Goal: Task Accomplishment & Management: Complete application form

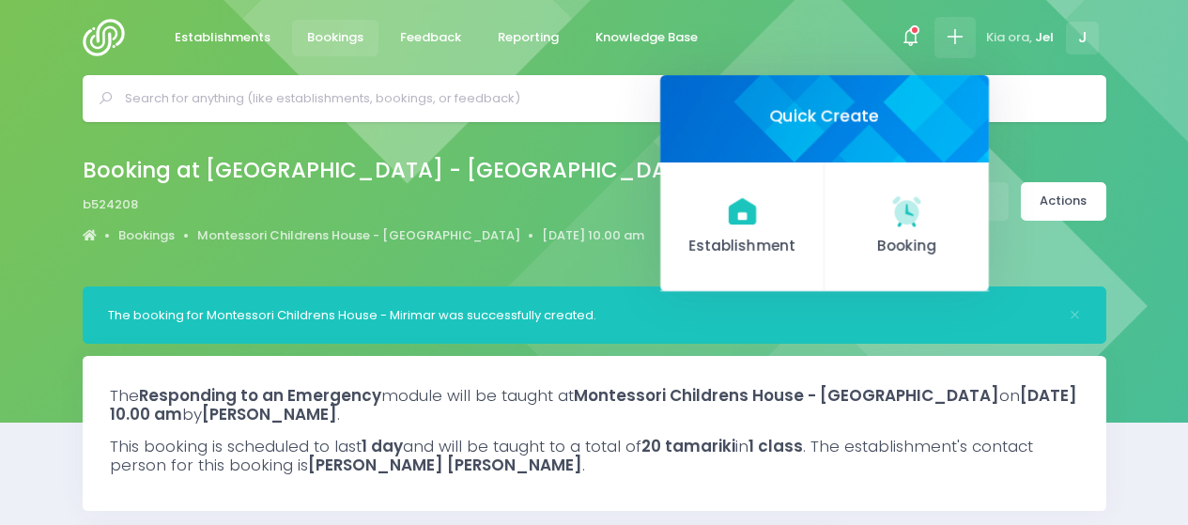
select select "5"
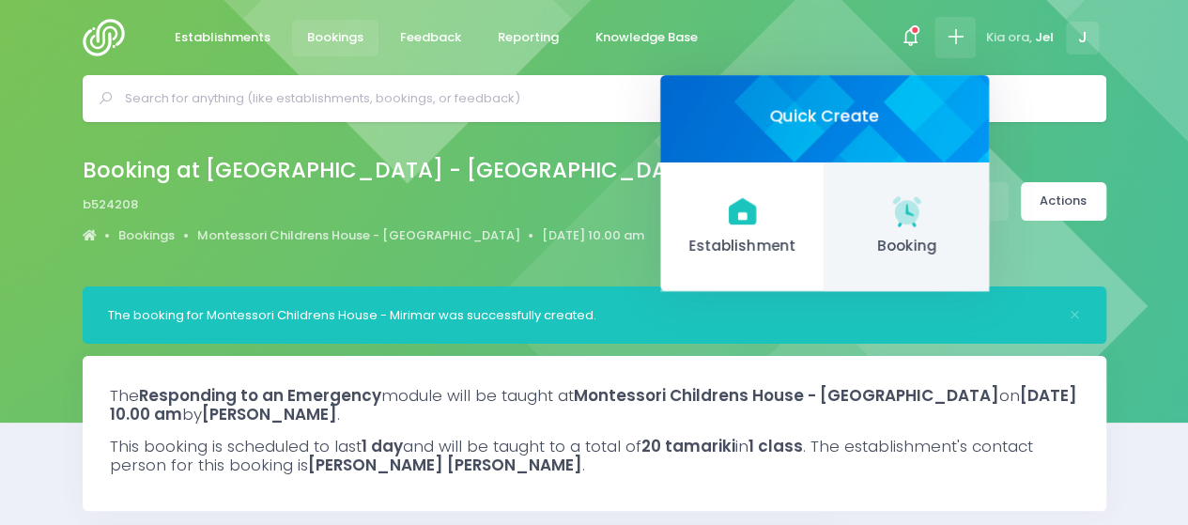
click at [909, 223] on icon at bounding box center [906, 210] width 28 height 28
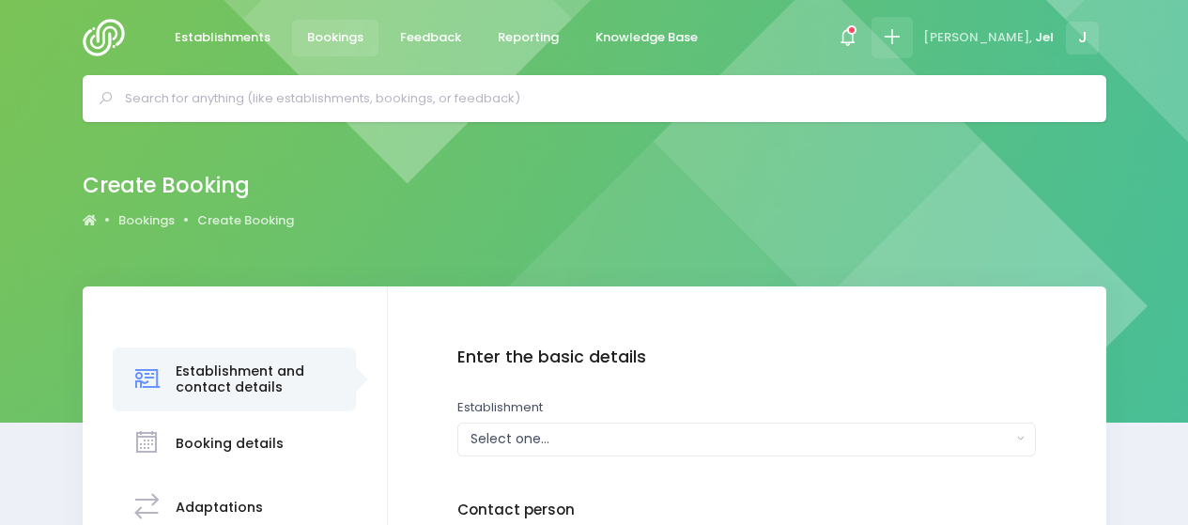
click at [902, 34] on icon at bounding box center [892, 37] width 22 height 22
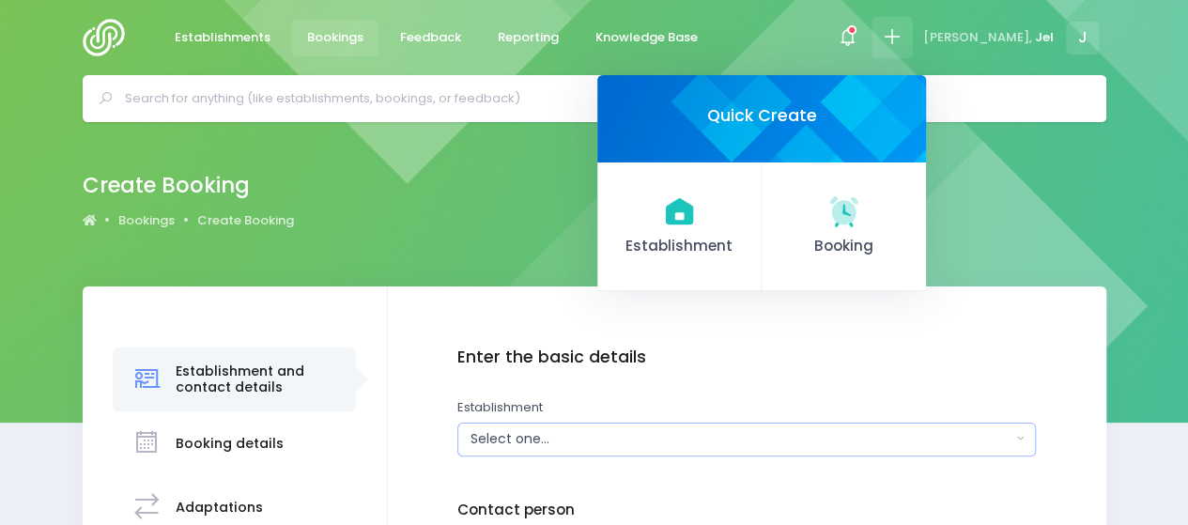
click at [535, 435] on div "Select one..." at bounding box center [740, 439] width 541 height 20
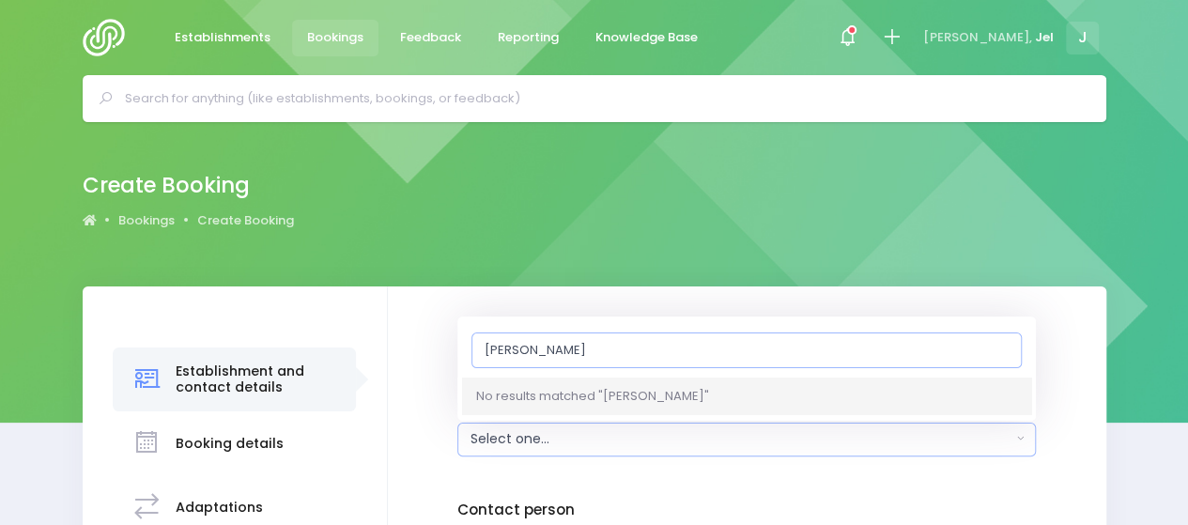
drag, startPoint x: 566, startPoint y: 352, endPoint x: 473, endPoint y: 346, distance: 93.1
type input "[PERSON_NAME]"
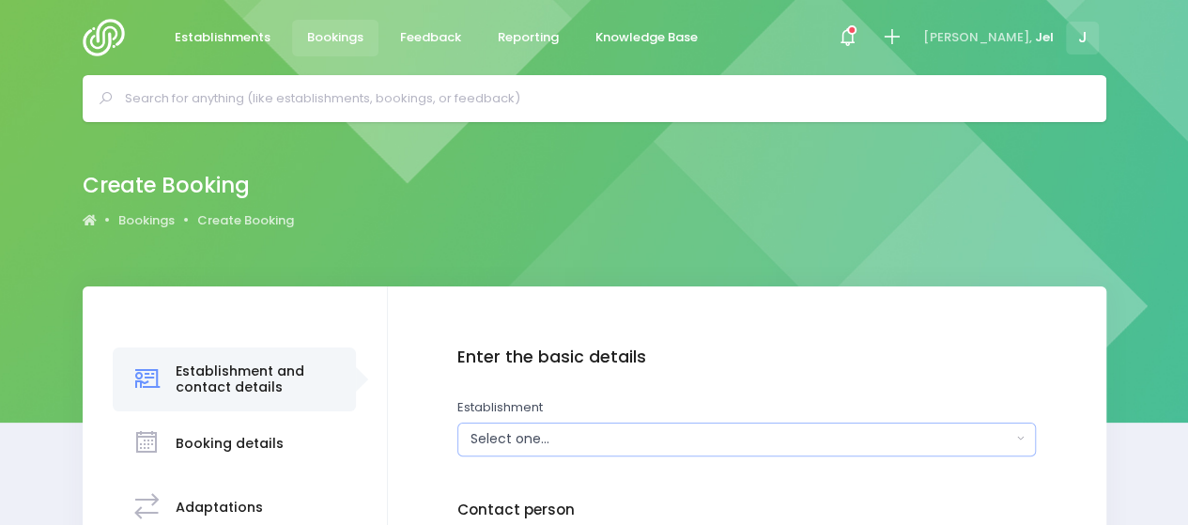
click at [496, 423] on button "Select one..." at bounding box center [746, 439] width 578 height 34
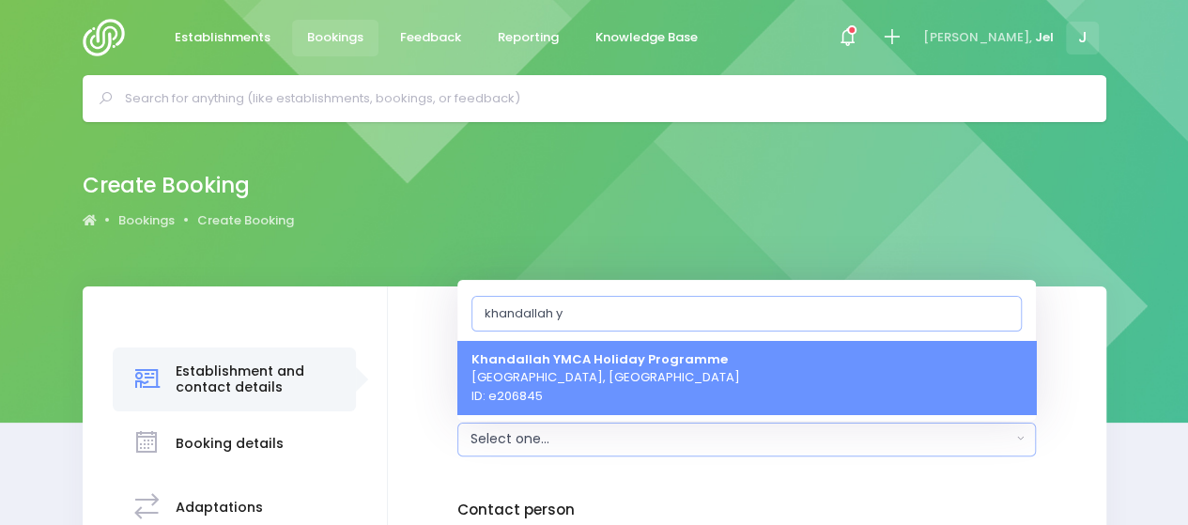
type input "khandallah y"
click at [571, 379] on span "Khandallah YMCA Holiday Programme [GEOGRAPHIC_DATA], [GEOGRAPHIC_DATA] ID: e206…" at bounding box center [605, 376] width 269 height 55
select select "206845"
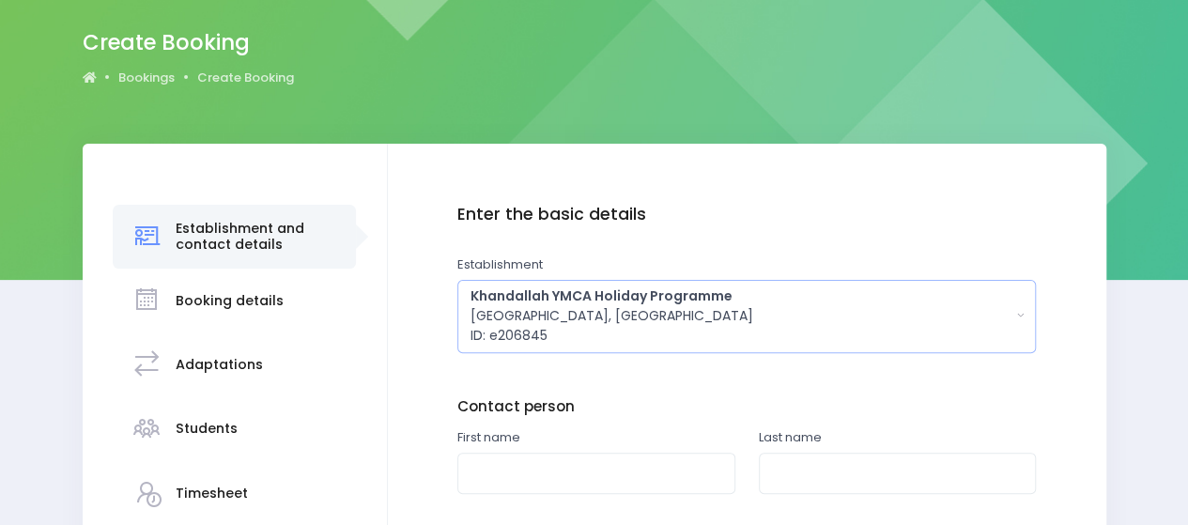
scroll to position [188, 0]
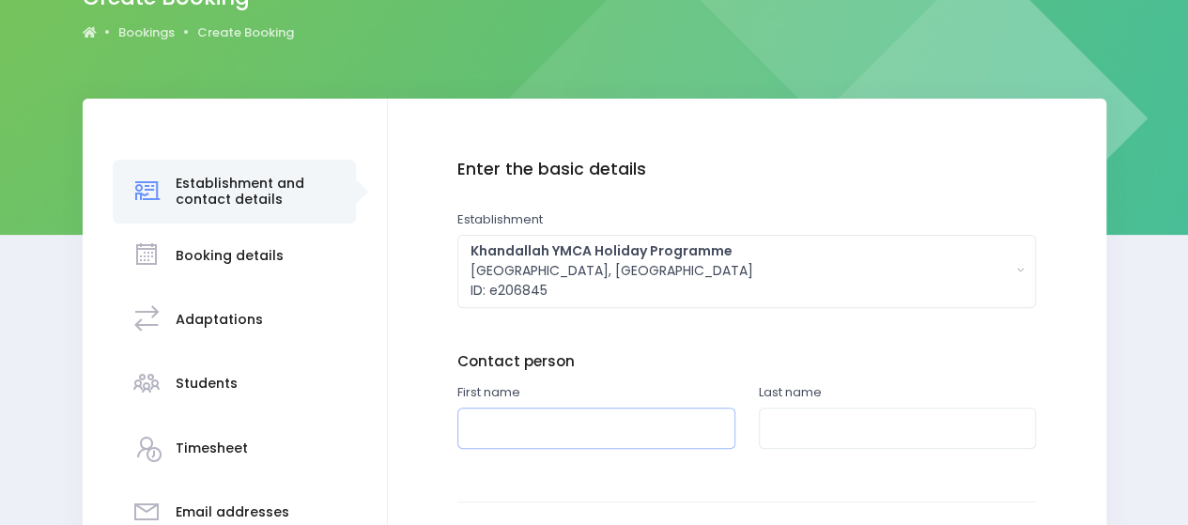
click at [529, 435] on input "text" at bounding box center [596, 428] width 278 height 42
drag, startPoint x: 498, startPoint y: 430, endPoint x: 463, endPoint y: 429, distance: 34.7
click at [462, 429] on input "je" at bounding box center [596, 428] width 278 height 42
type input "Kiera"
click at [798, 424] on input "text" at bounding box center [898, 428] width 278 height 42
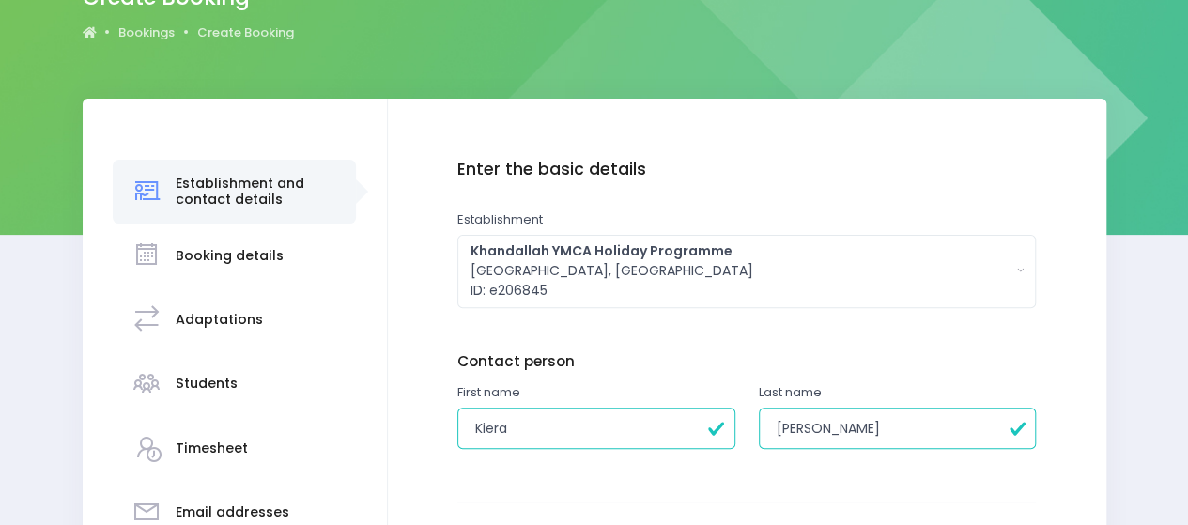
scroll to position [376, 0]
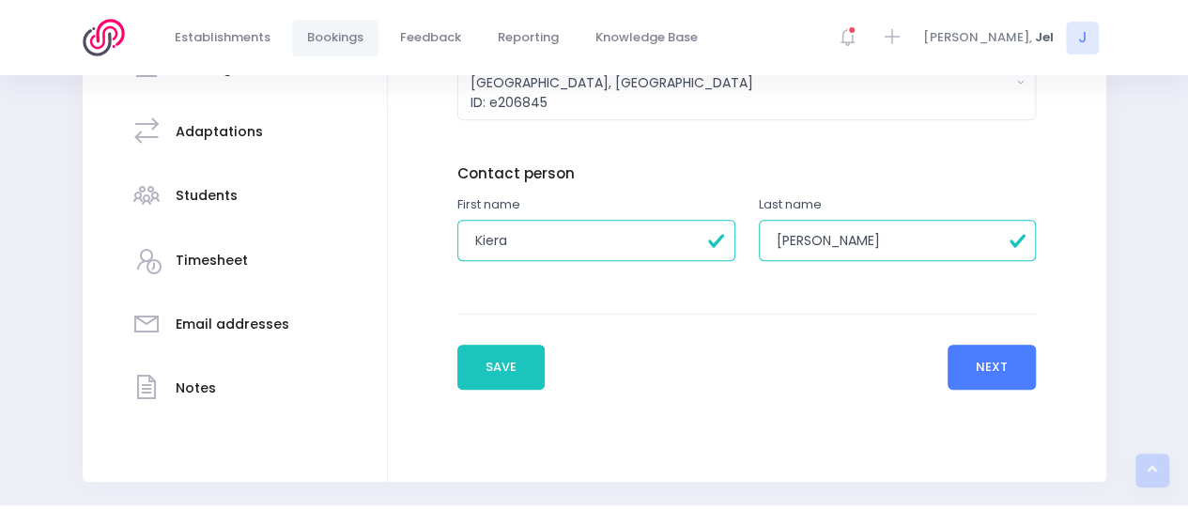
type input "[PERSON_NAME]"
click at [1012, 369] on button "Next" at bounding box center [991, 367] width 89 height 45
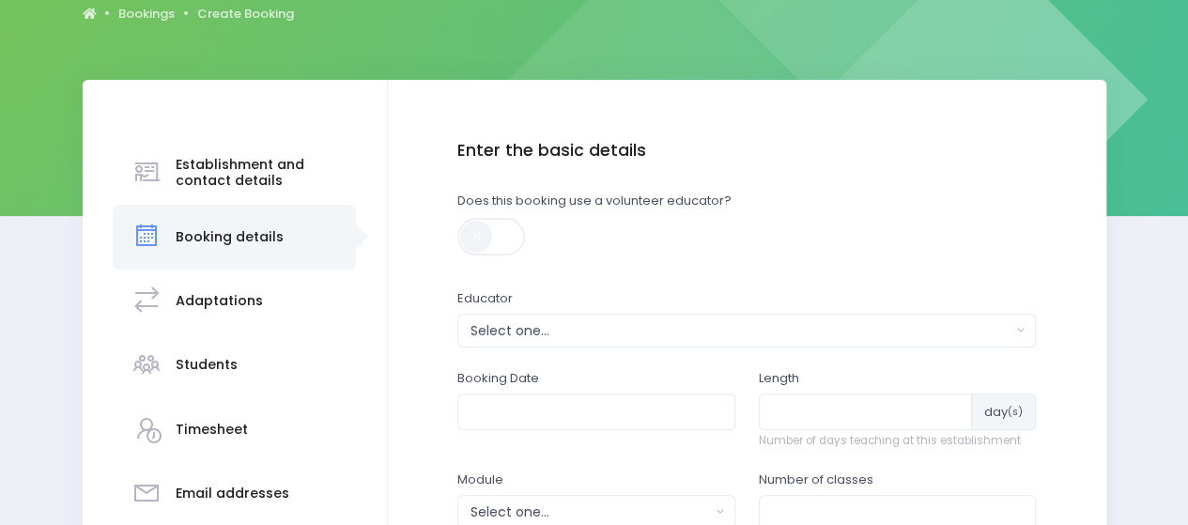
scroll to position [282, 0]
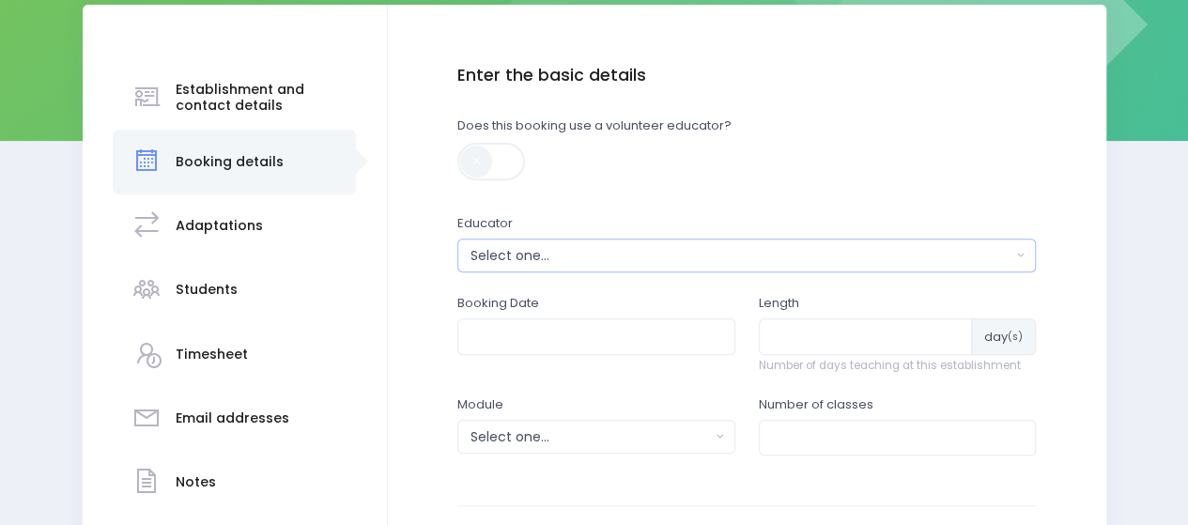
click at [530, 252] on div "Select one..." at bounding box center [740, 256] width 541 height 20
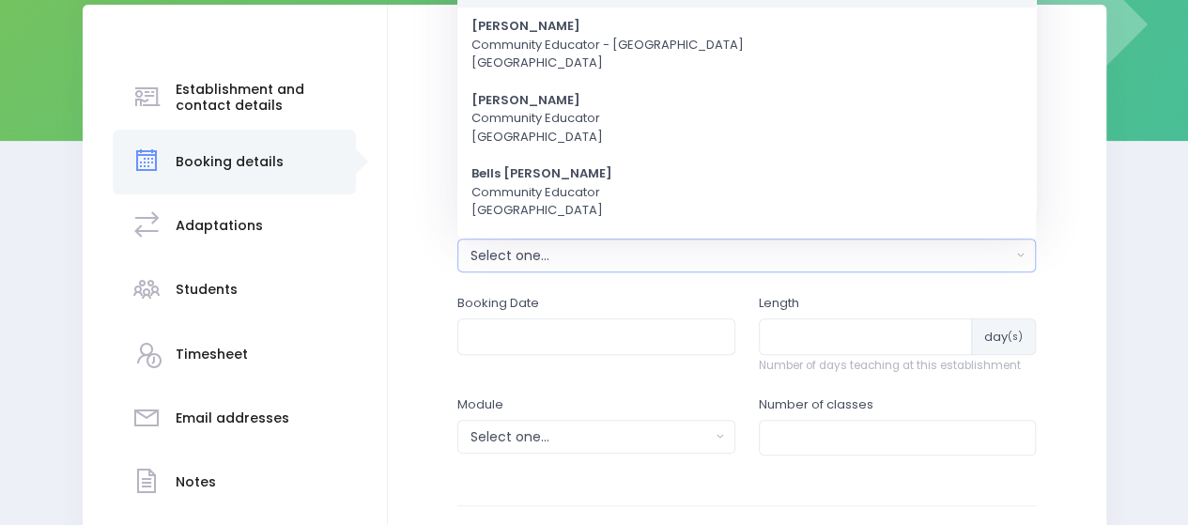
scroll to position [0, 0]
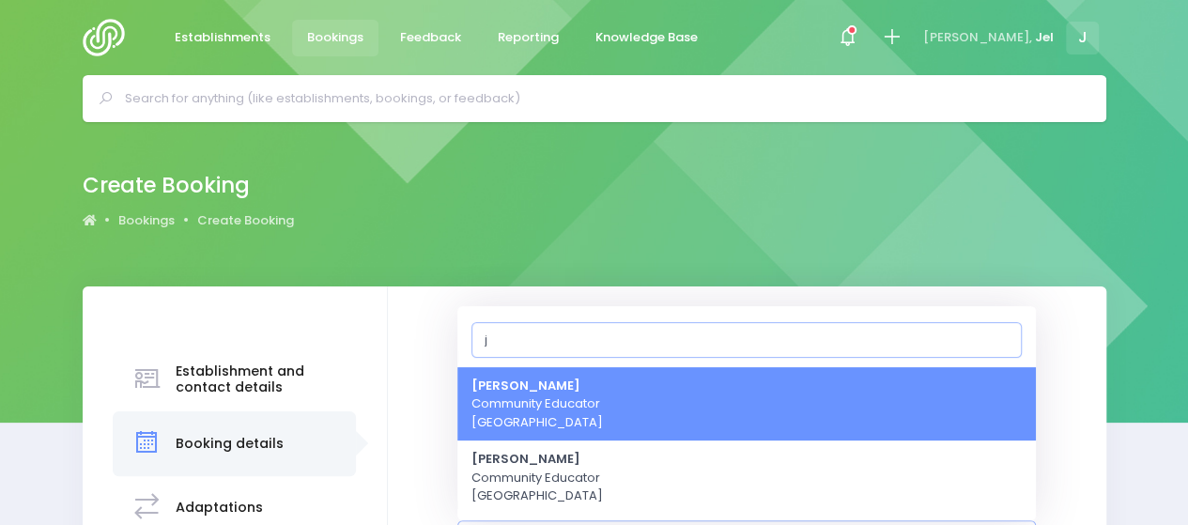
type input "je"
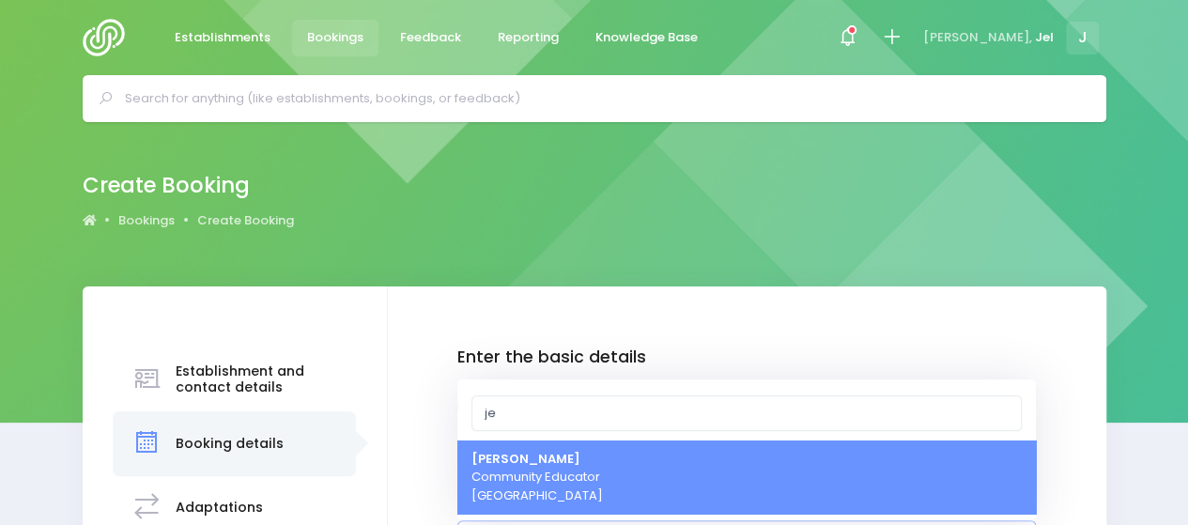
click at [526, 455] on strong "[PERSON_NAME]" at bounding box center [525, 459] width 109 height 18
select select "365055"
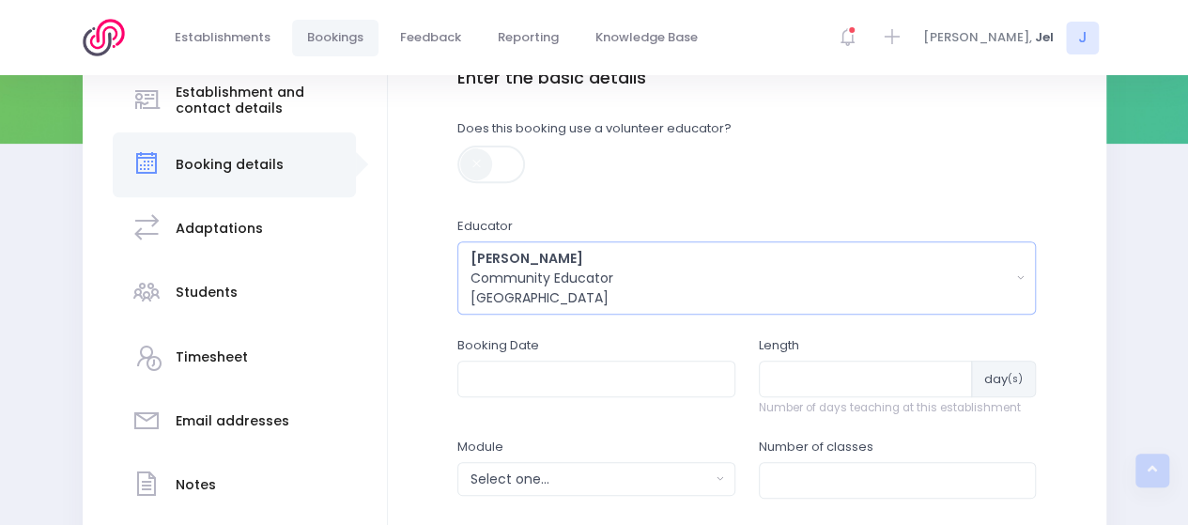
scroll to position [310, 0]
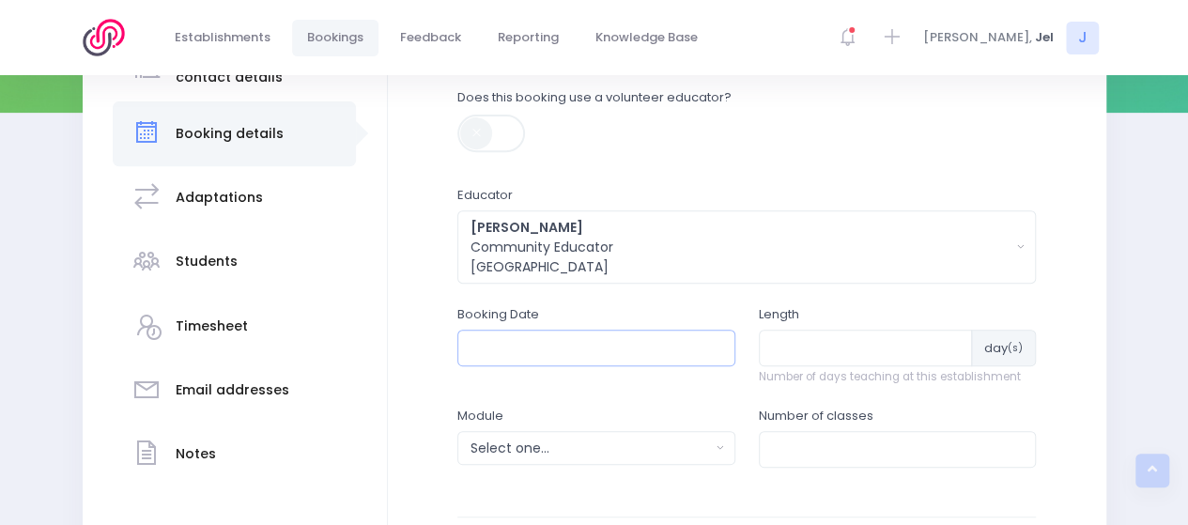
click at [525, 343] on input "text" at bounding box center [596, 348] width 278 height 36
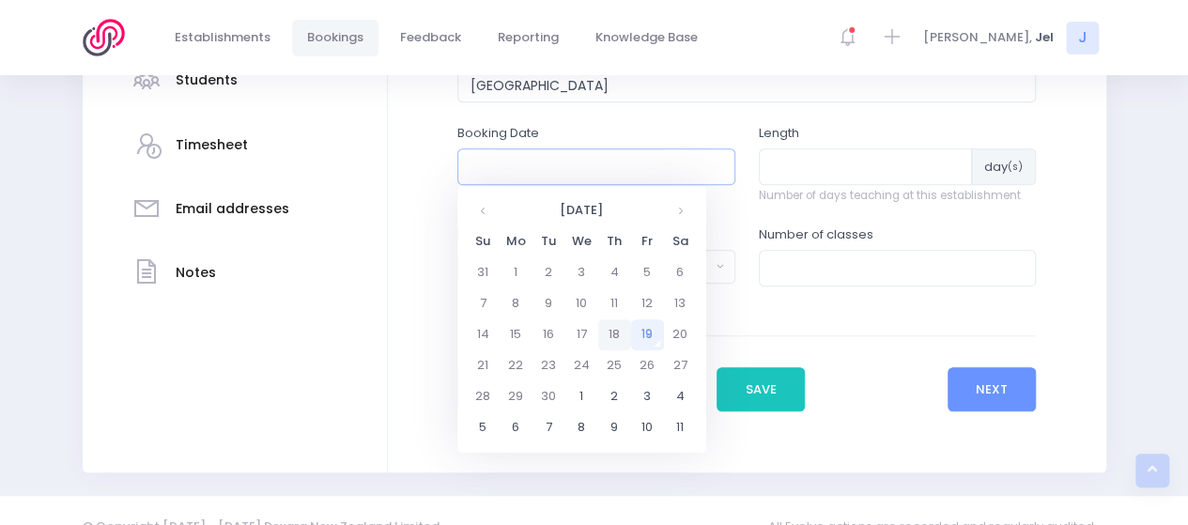
scroll to position [498, 0]
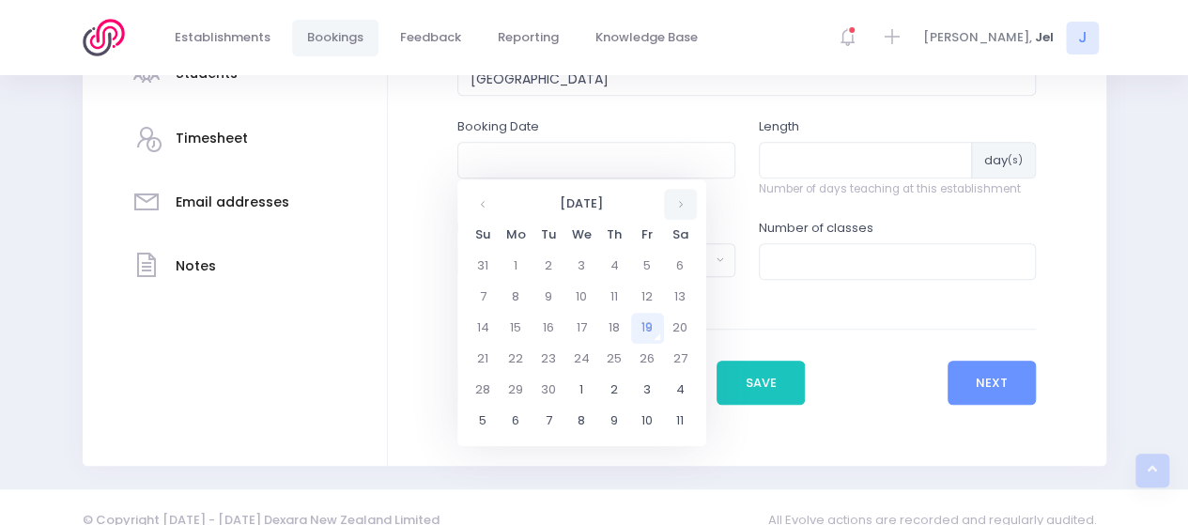
click at [690, 204] on th at bounding box center [680, 204] width 33 height 31
click at [582, 291] on td "7" at bounding box center [581, 297] width 33 height 31
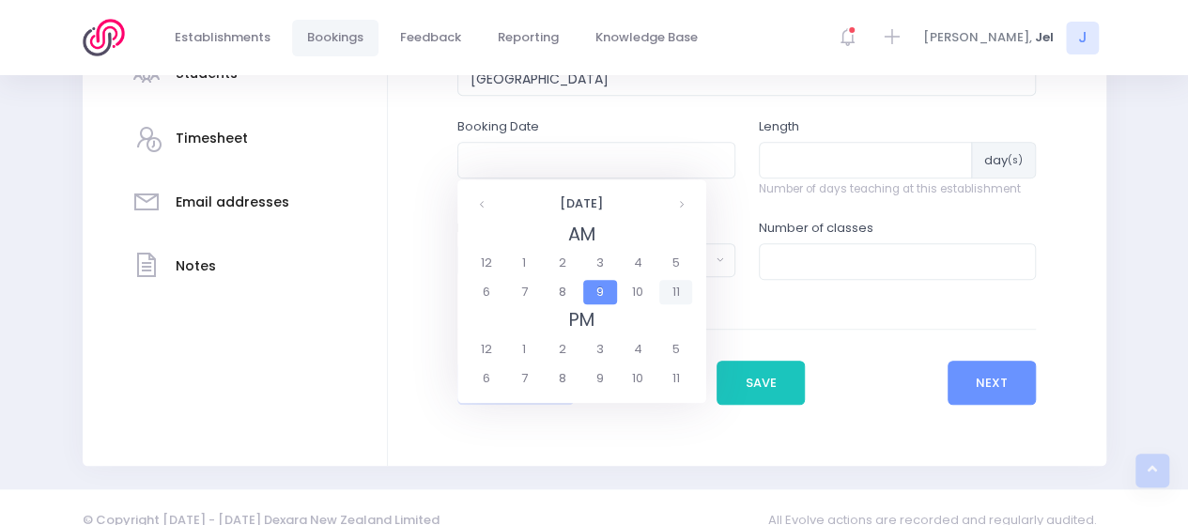
click at [668, 291] on span "11" at bounding box center [675, 292] width 33 height 24
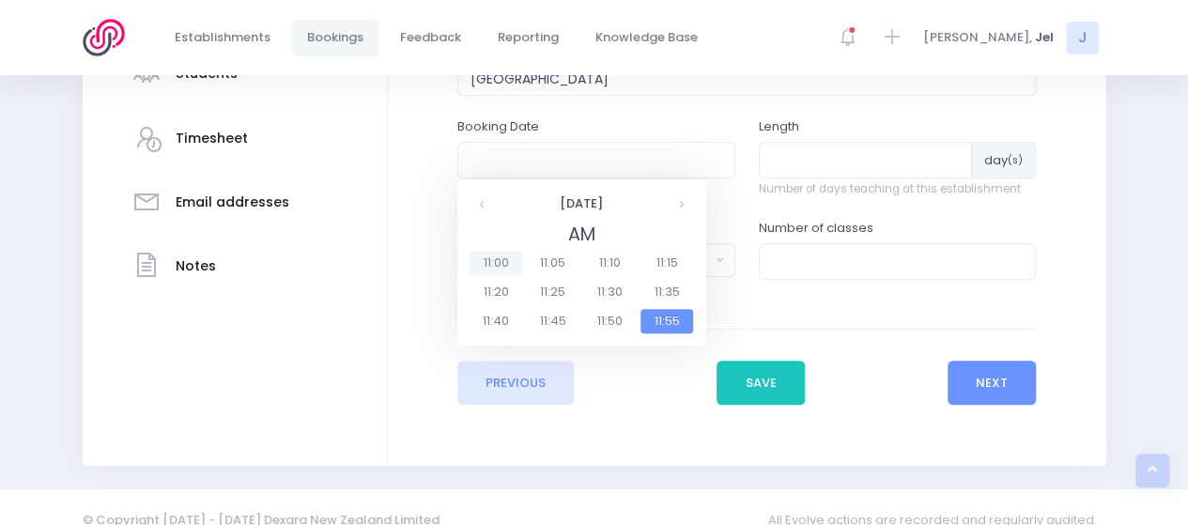
click at [492, 262] on span "11:00" at bounding box center [495, 263] width 53 height 24
type input "[DATE] 11:00 AM"
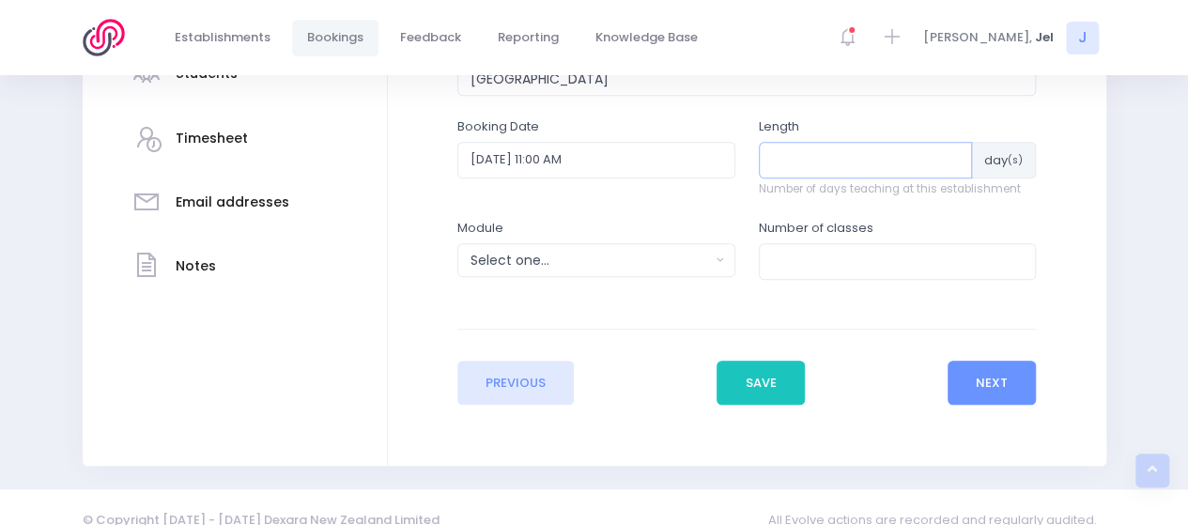
click at [779, 163] on input "number" at bounding box center [866, 160] width 214 height 36
type input "1"
click at [598, 262] on div "Select one..." at bounding box center [589, 261] width 239 height 20
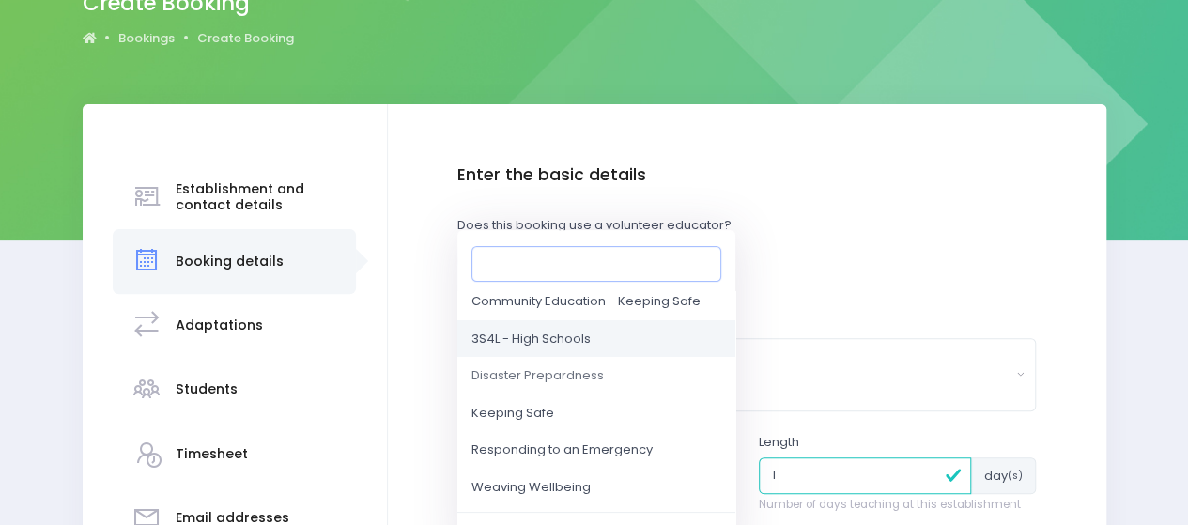
scroll to position [188, 0]
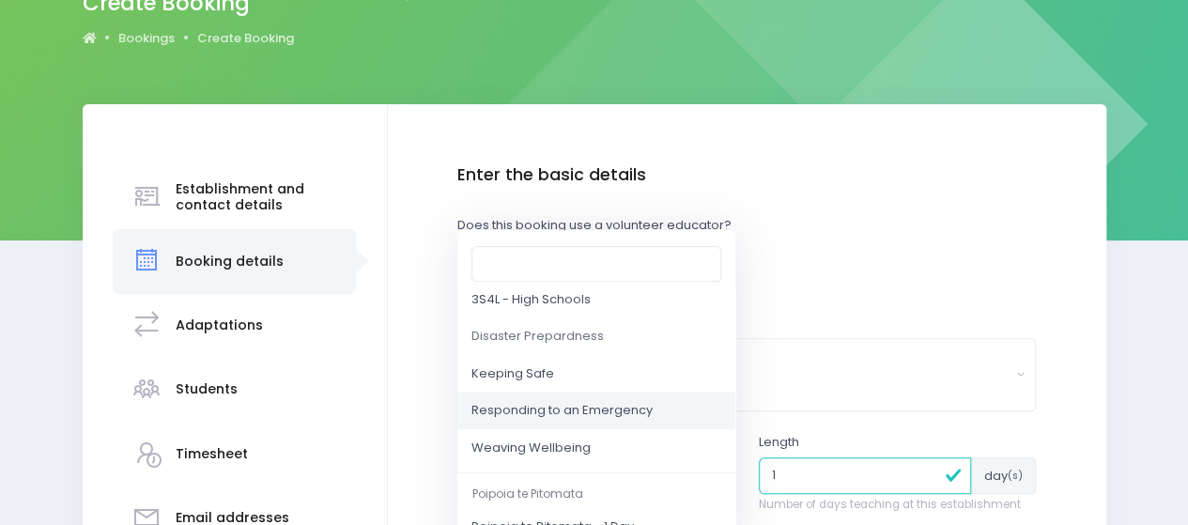
click at [542, 403] on span "Responding to an Emergency" at bounding box center [561, 411] width 181 height 19
select select "Responding to an Emergency"
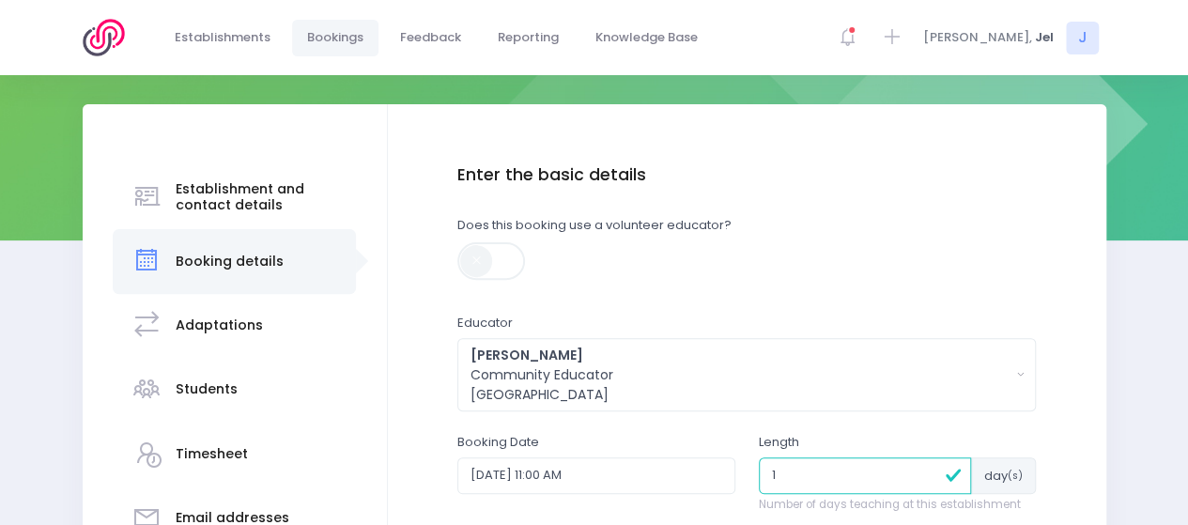
scroll to position [494, 0]
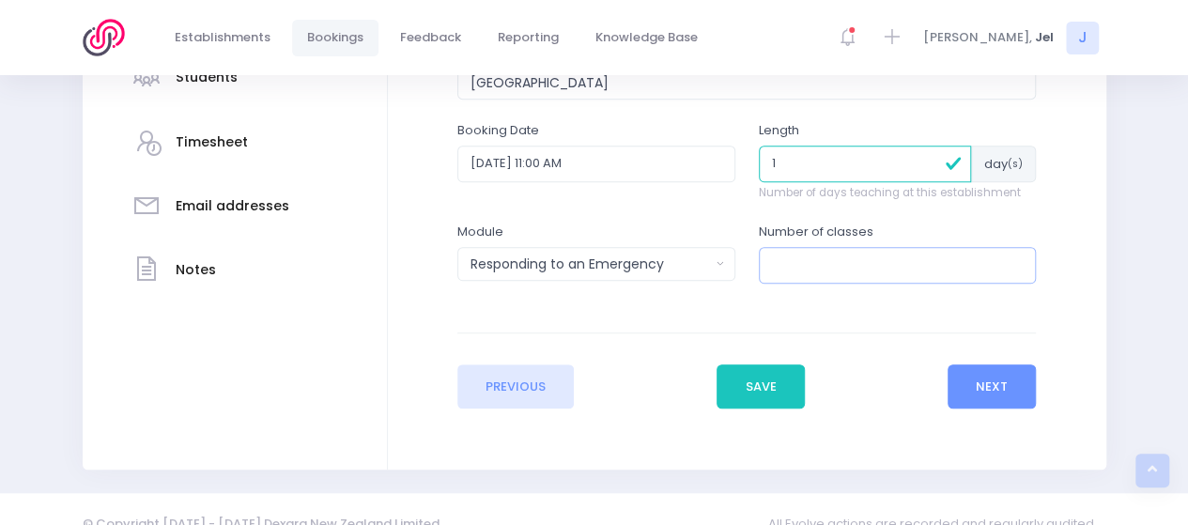
click at [821, 256] on input "number" at bounding box center [898, 265] width 278 height 36
type input "1"
click at [986, 388] on button "Next" at bounding box center [991, 386] width 89 height 45
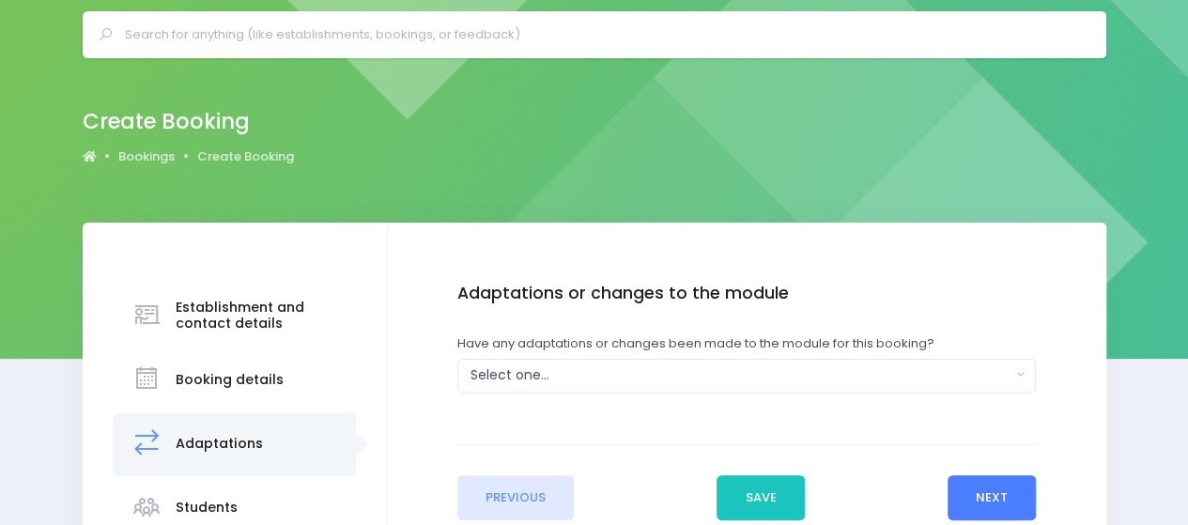
scroll to position [94, 0]
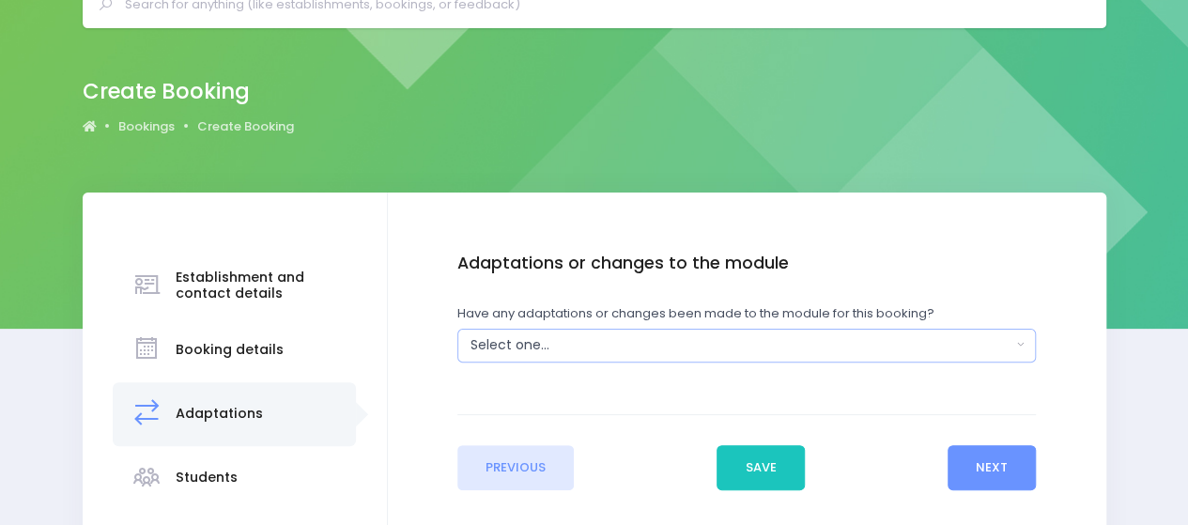
click at [585, 354] on div "Select one..." at bounding box center [740, 345] width 541 height 20
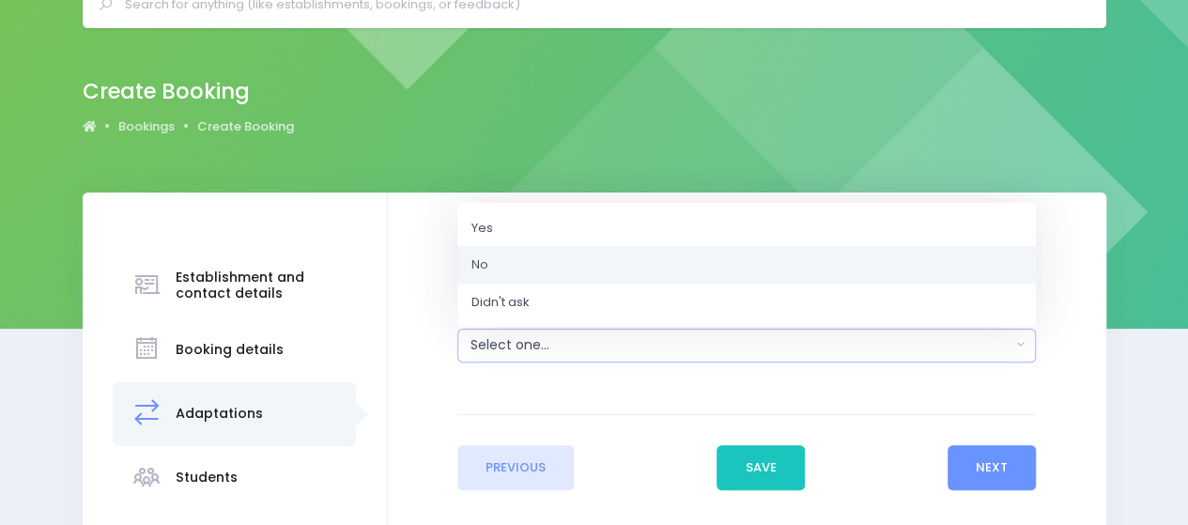
click at [530, 266] on link "No" at bounding box center [746, 265] width 578 height 38
select select "No"
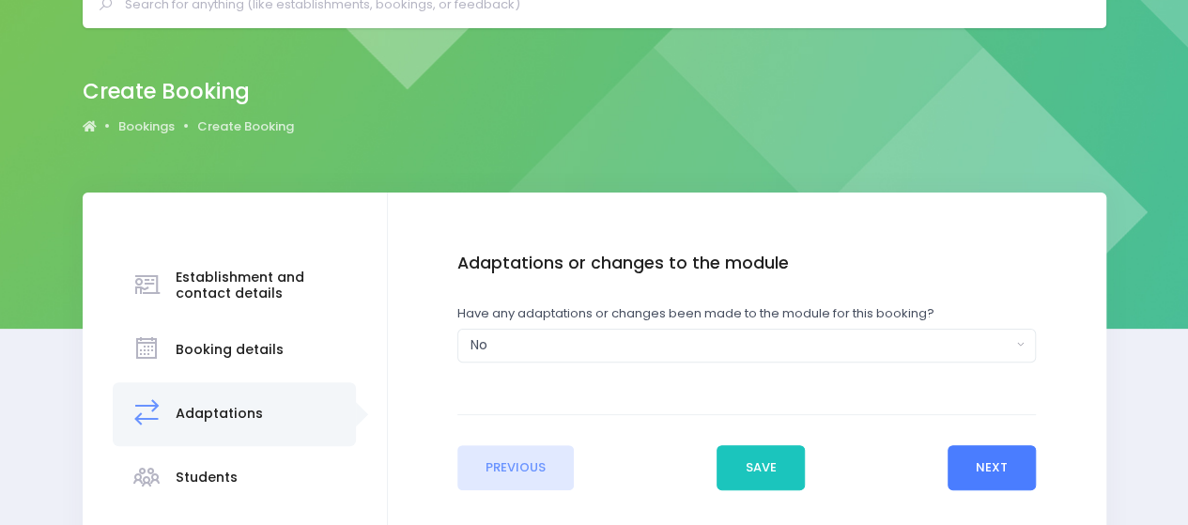
click at [1002, 463] on button "Next" at bounding box center [991, 467] width 89 height 45
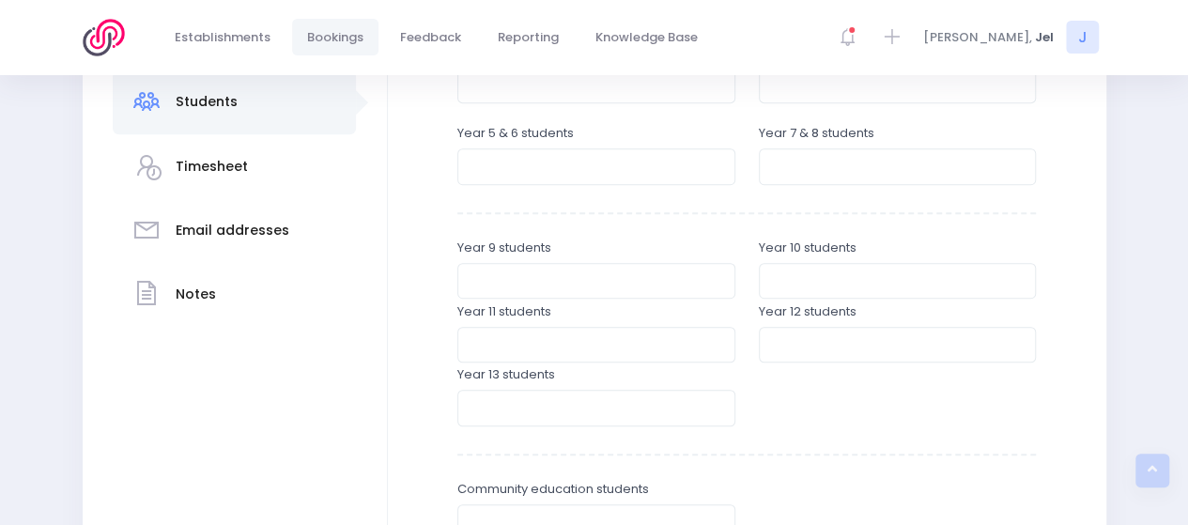
scroll to position [563, 0]
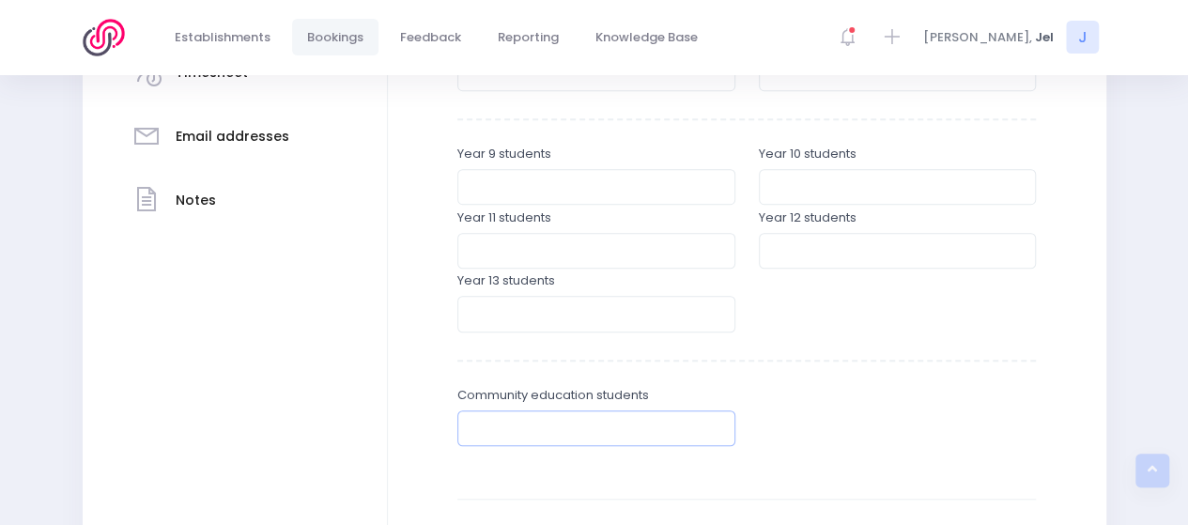
click at [539, 435] on input "number" at bounding box center [596, 428] width 278 height 36
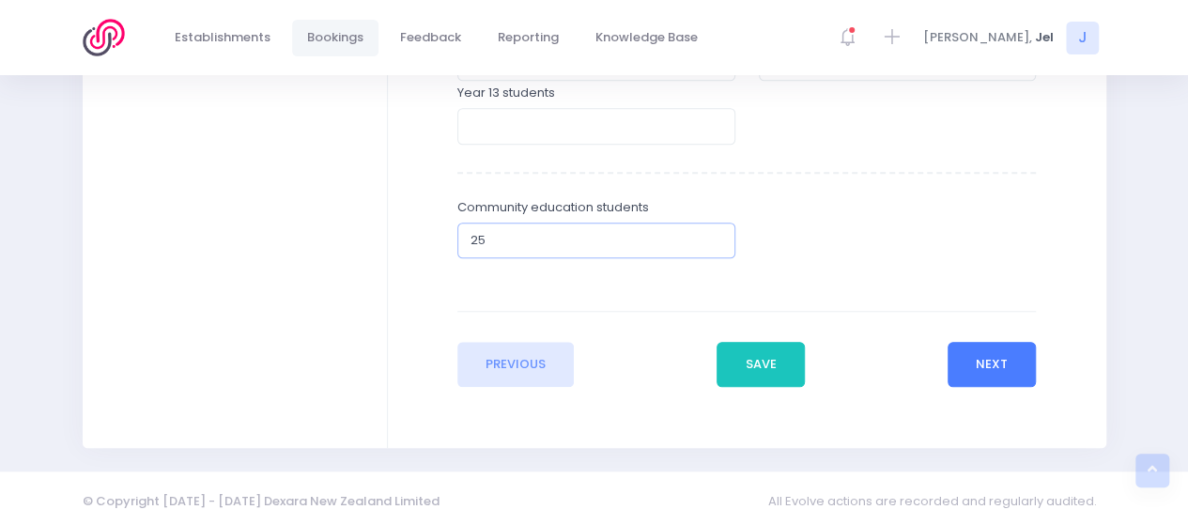
type input "25"
click at [950, 370] on button "Next" at bounding box center [991, 364] width 89 height 45
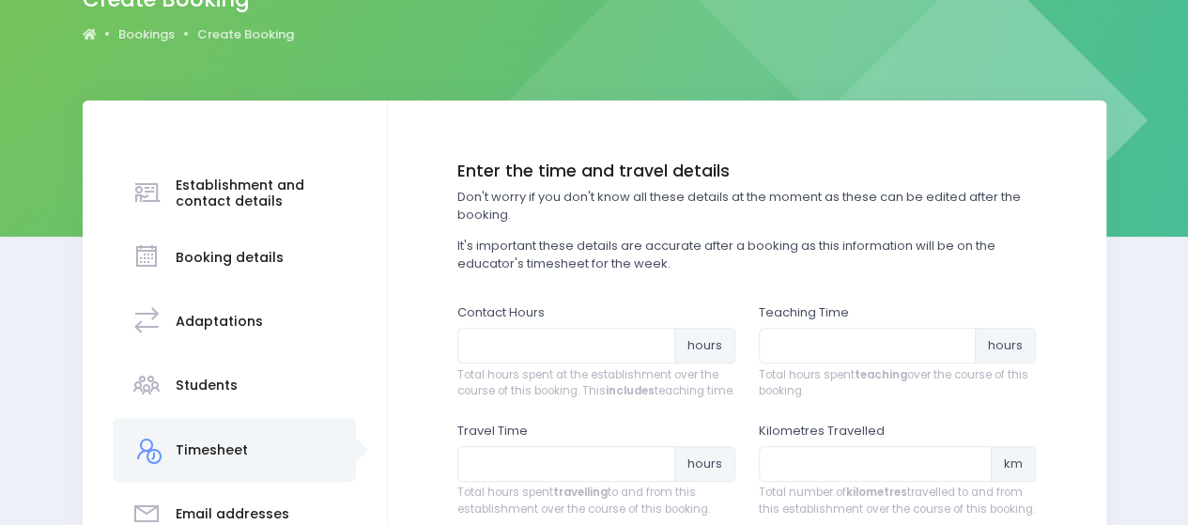
scroll to position [188, 0]
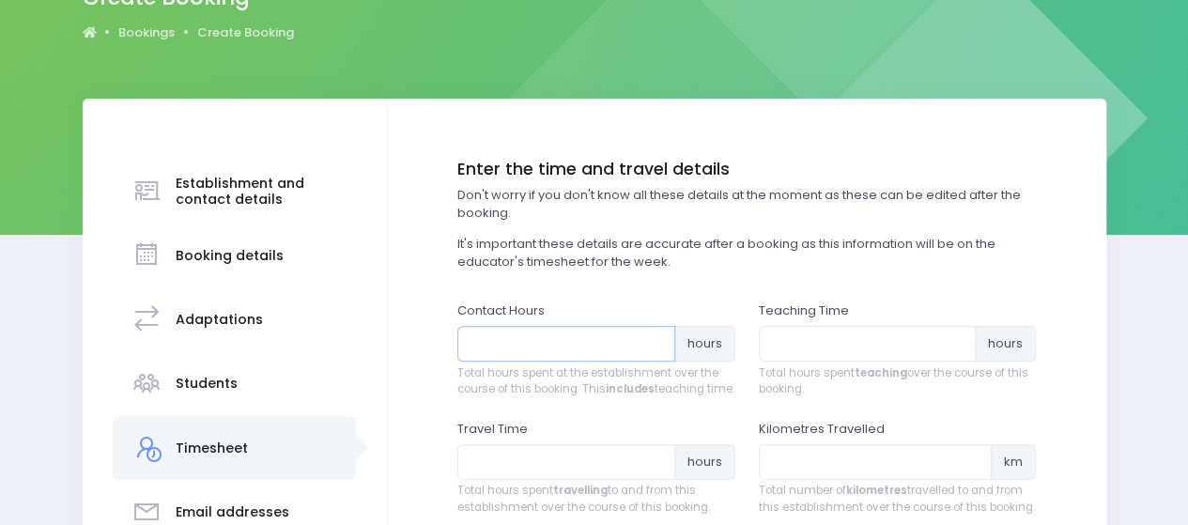
click at [520, 340] on input "number" at bounding box center [566, 344] width 218 height 36
type input "1.5"
click at [869, 354] on input "number" at bounding box center [868, 344] width 218 height 36
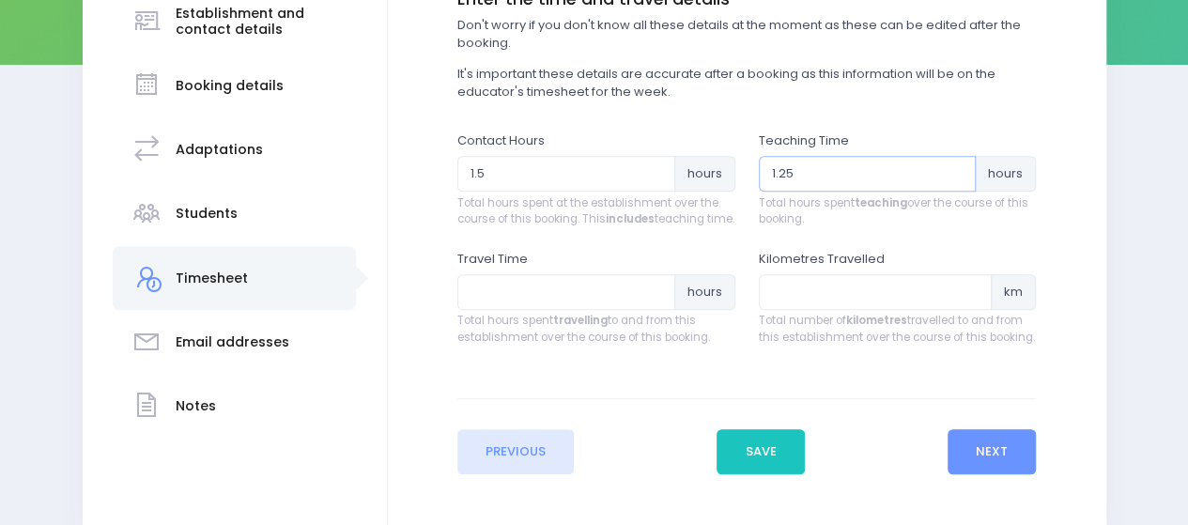
scroll to position [376, 0]
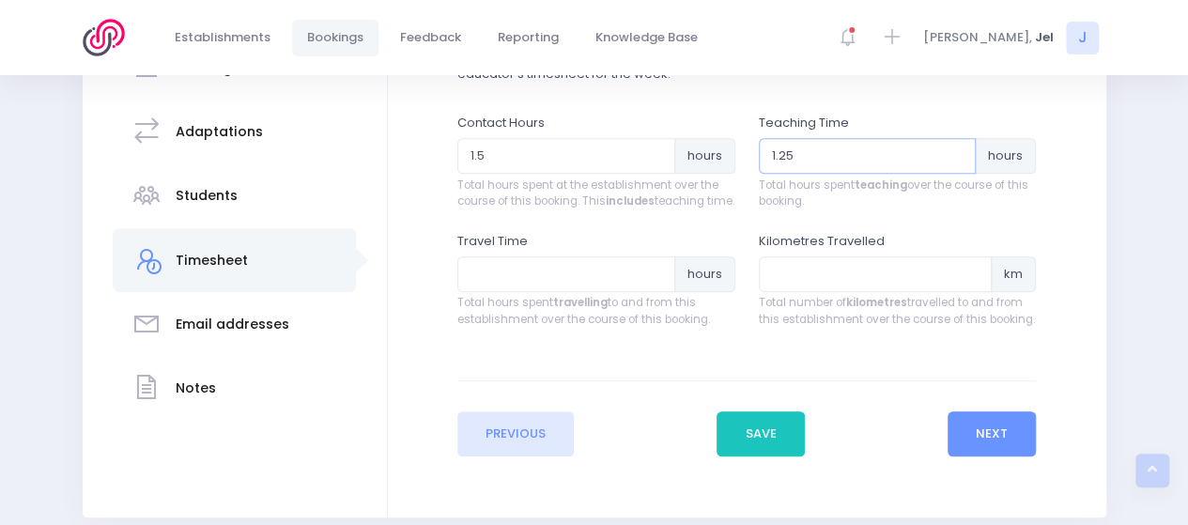
type input "1.25"
click at [601, 292] on input "number" at bounding box center [566, 274] width 218 height 36
type input ".40"
click at [815, 292] on input "number" at bounding box center [876, 274] width 234 height 36
type input "40"
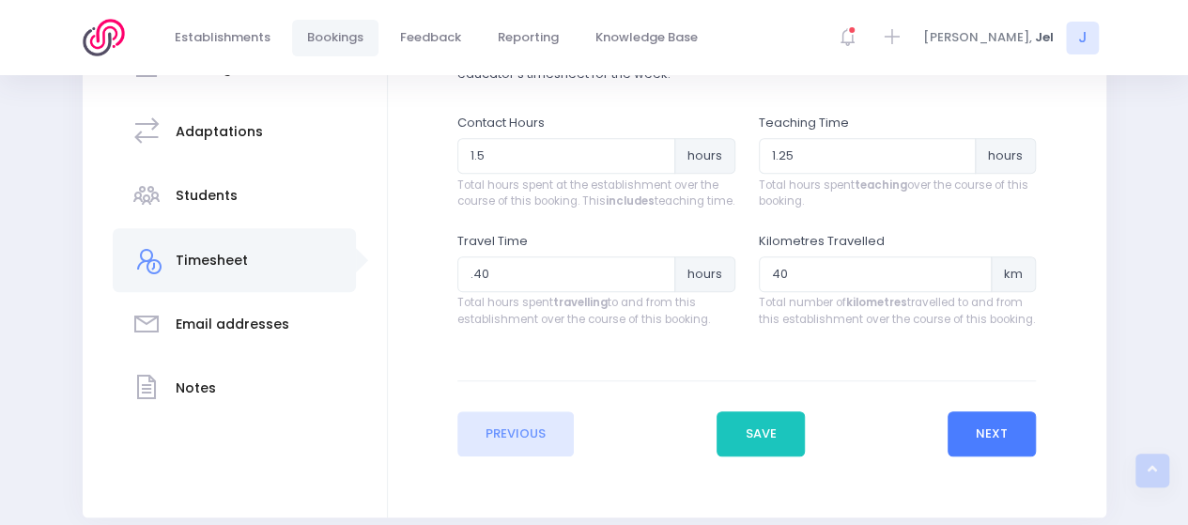
click at [997, 454] on button "Next" at bounding box center [991, 433] width 89 height 45
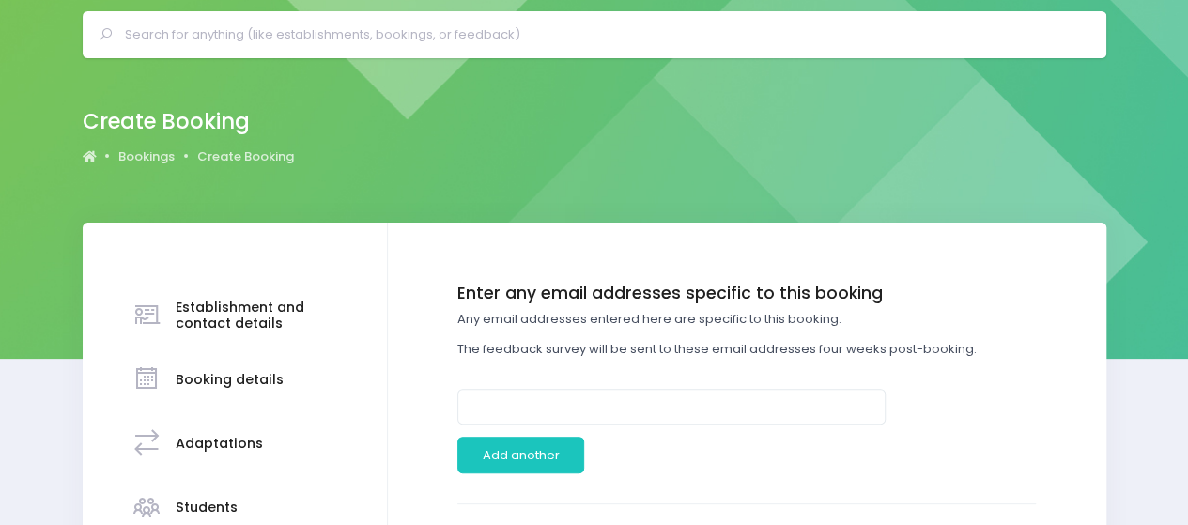
scroll to position [94, 0]
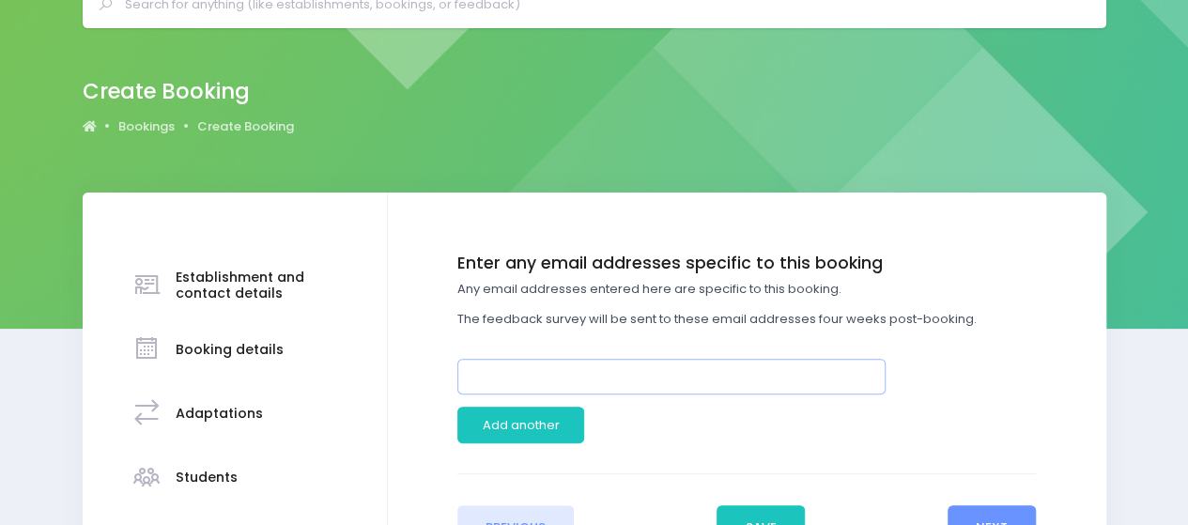
click at [582, 370] on input "email" at bounding box center [671, 377] width 428 height 36
paste input "[EMAIL_ADDRESS][DOMAIN_NAME]"
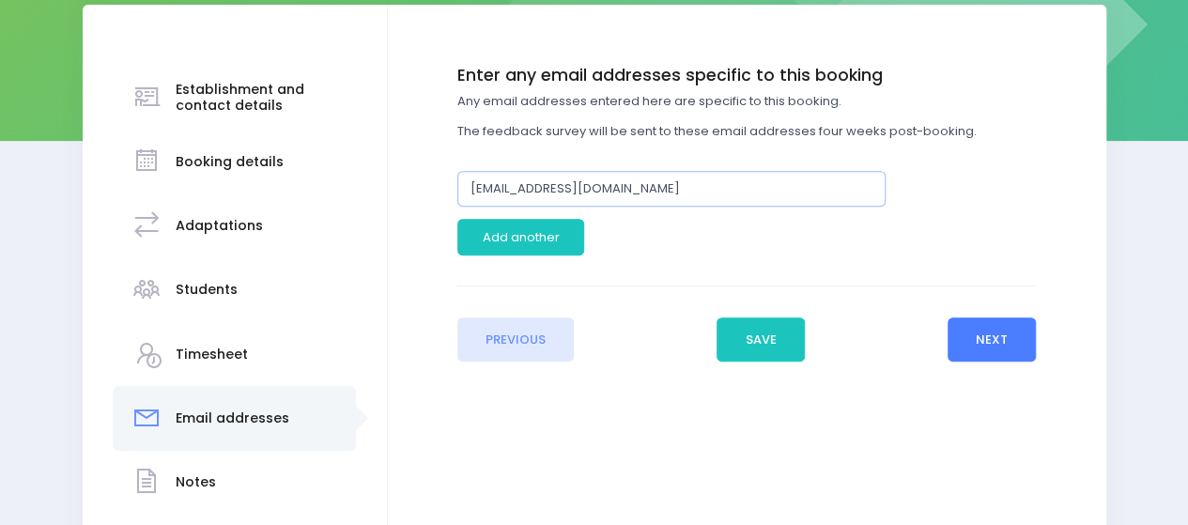
type input "[EMAIL_ADDRESS][DOMAIN_NAME]"
click at [1015, 319] on button "Next" at bounding box center [991, 339] width 89 height 45
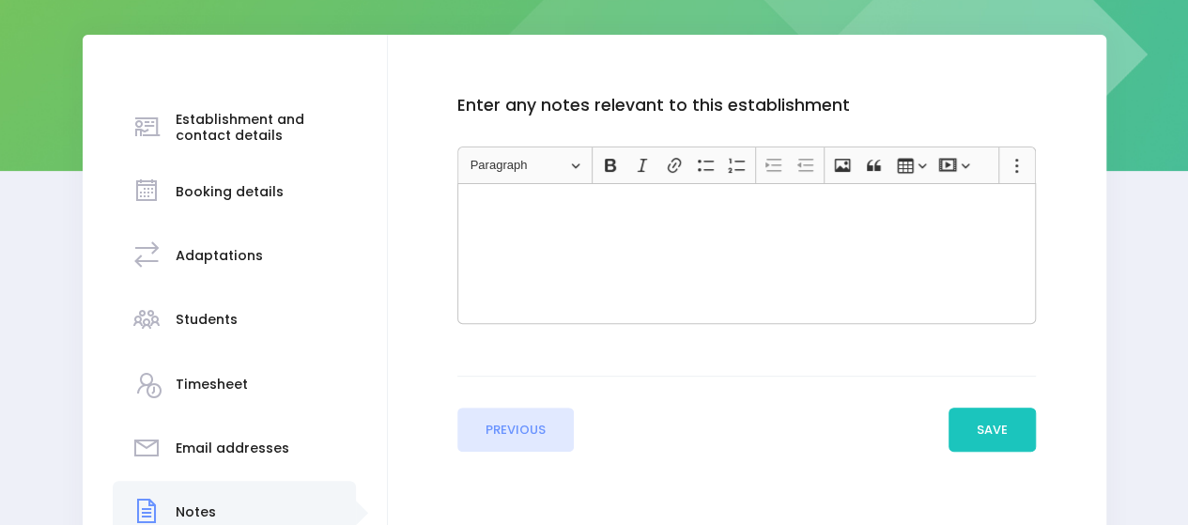
scroll to position [282, 0]
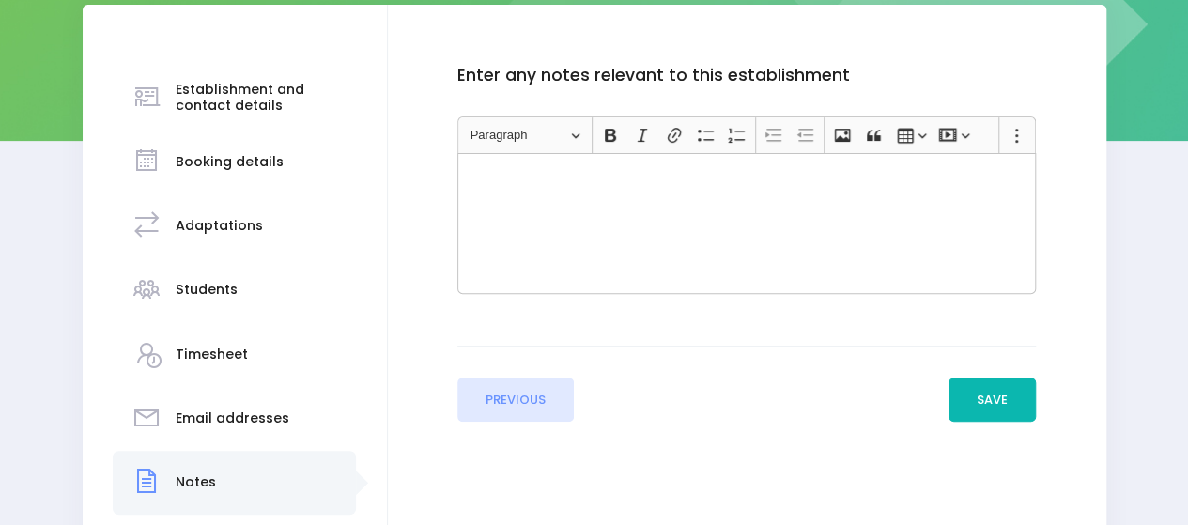
click at [990, 397] on button "Save" at bounding box center [992, 399] width 88 height 45
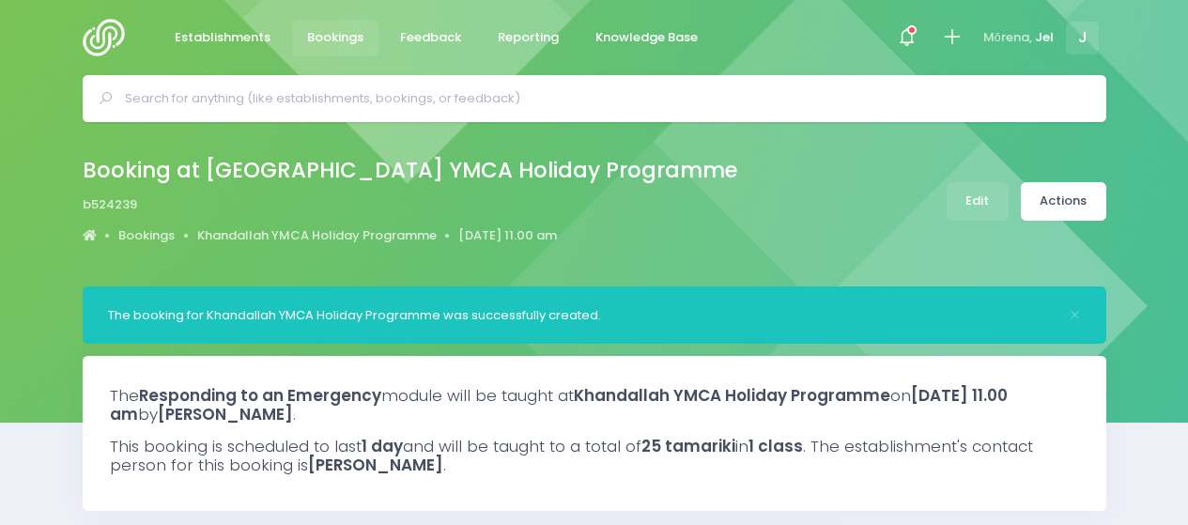
select select "5"
click at [277, 92] on input "text" at bounding box center [602, 98] width 955 height 28
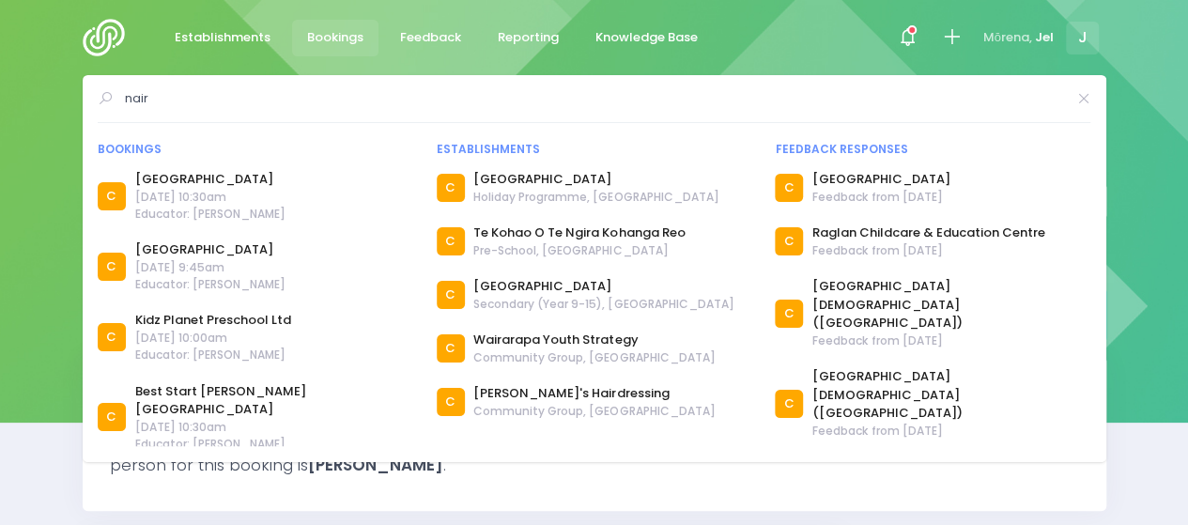
type input "nair"
